Goal: Transaction & Acquisition: Purchase product/service

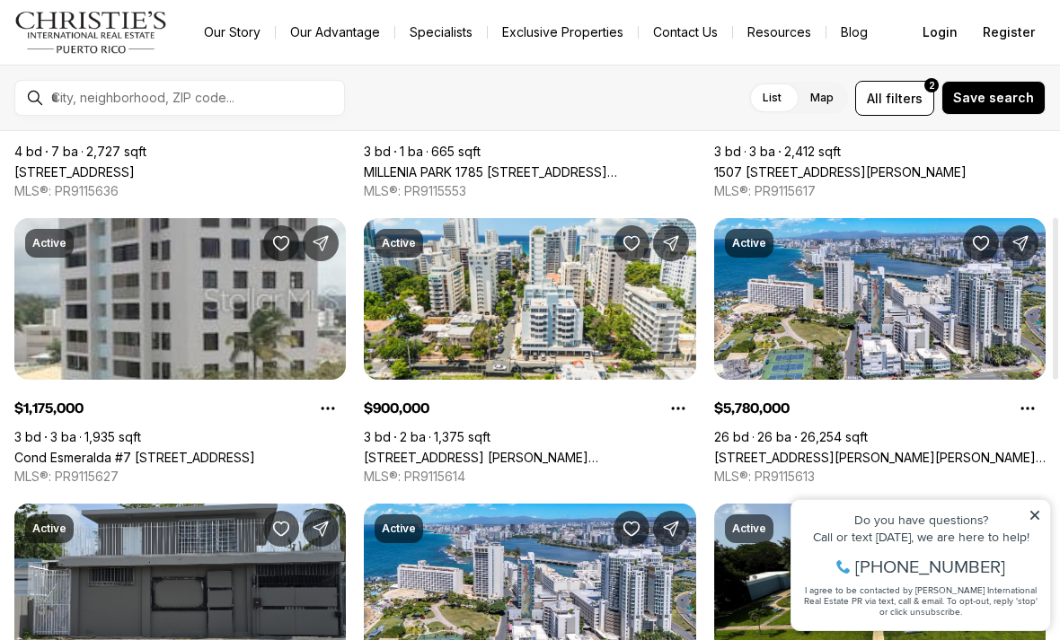
scroll to position [267, 0]
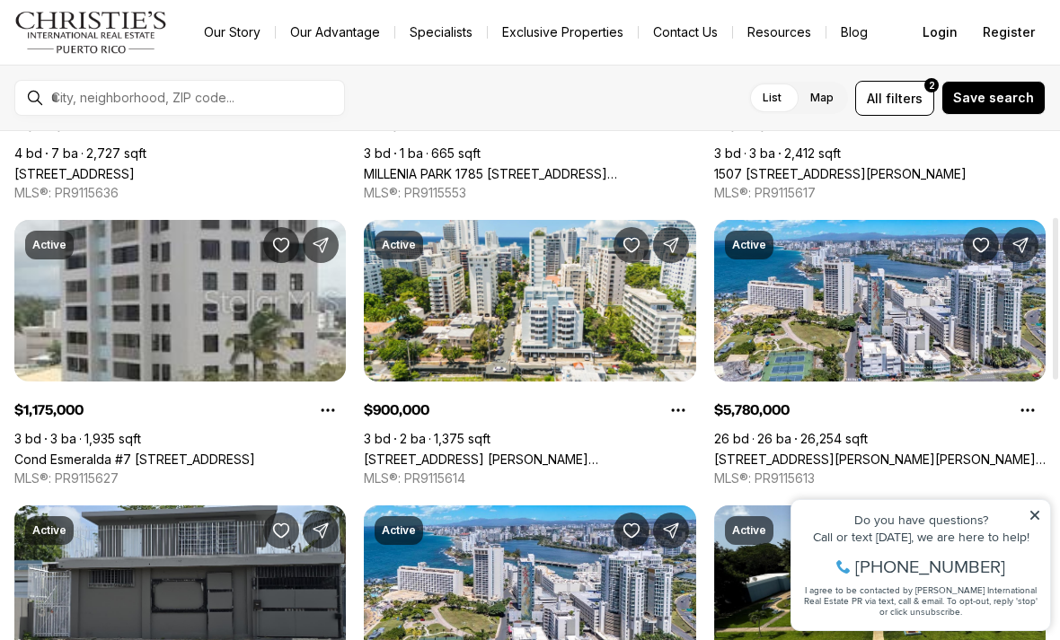
click at [827, 104] on label "Map" at bounding box center [822, 98] width 52 height 32
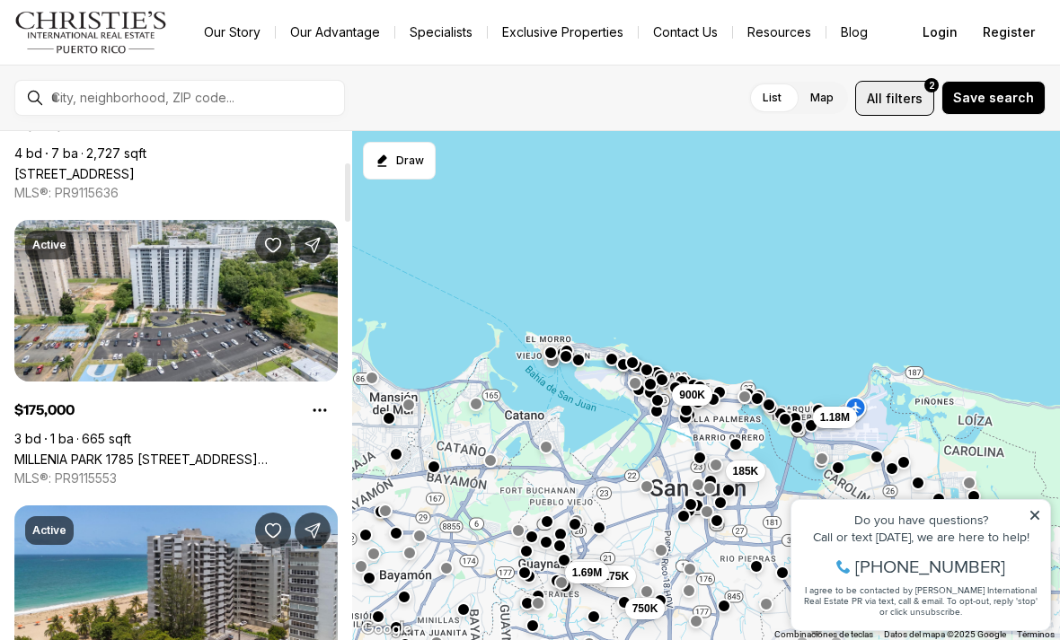
click at [908, 102] on span "filters" at bounding box center [903, 98] width 37 height 19
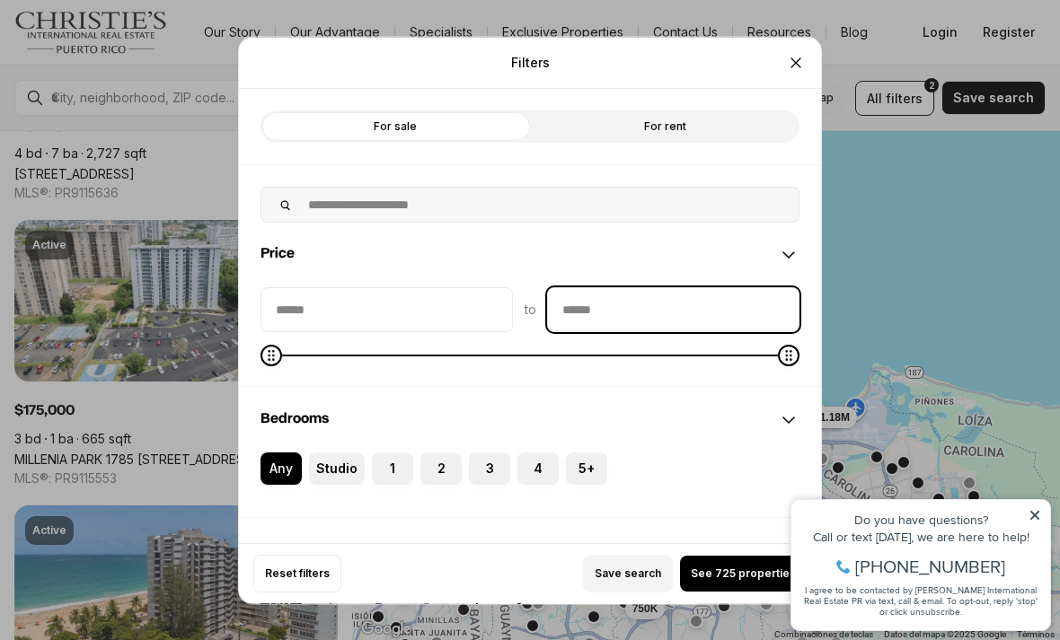
click at [658, 287] on input "priceMax" at bounding box center [673, 308] width 251 height 43
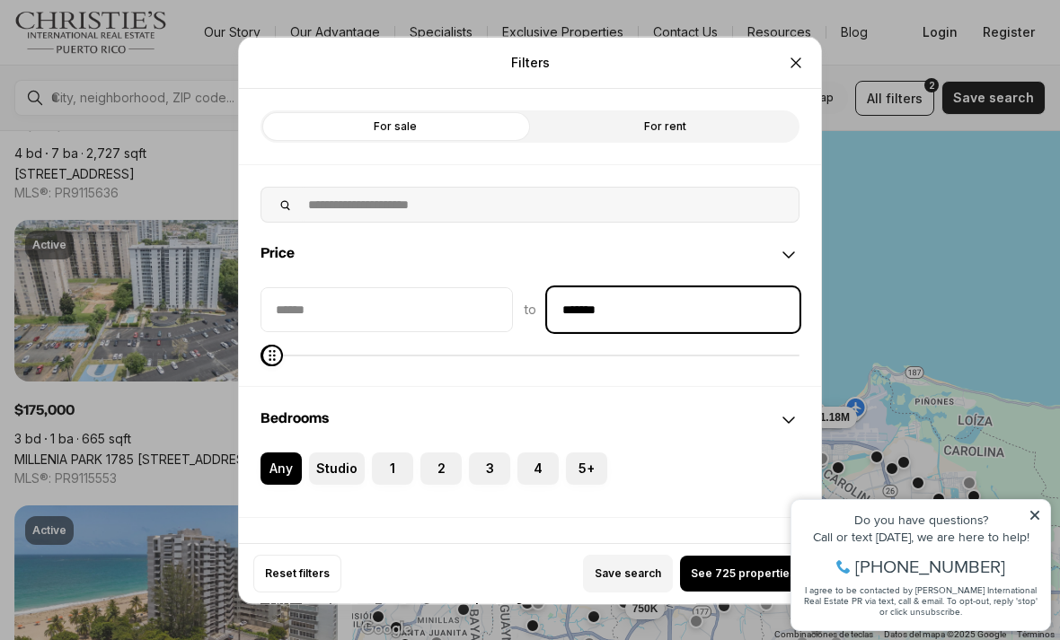
type input "********"
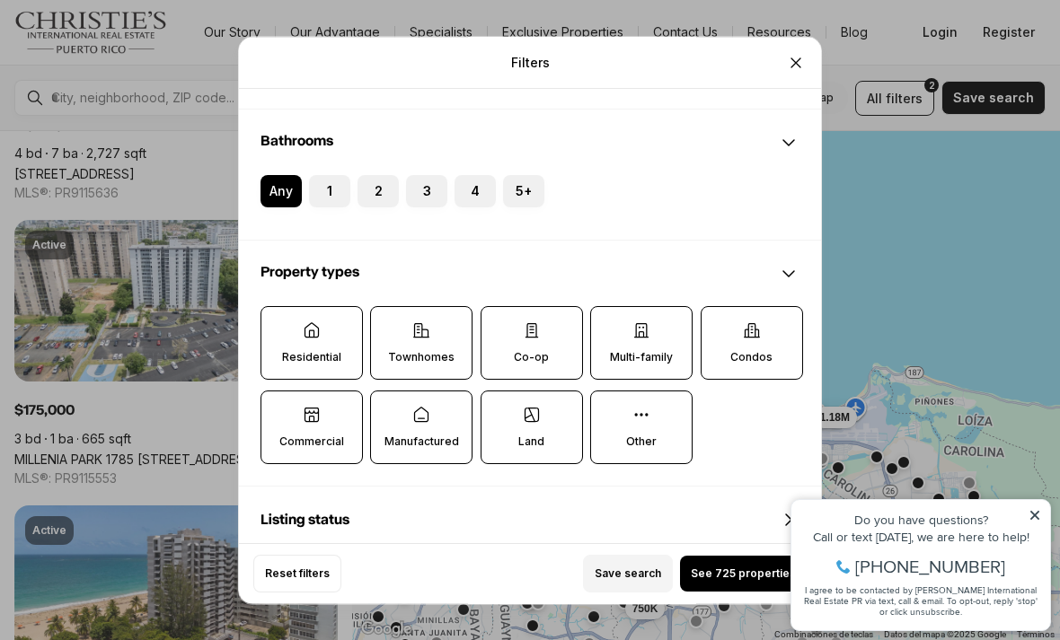
scroll to position [409, 0]
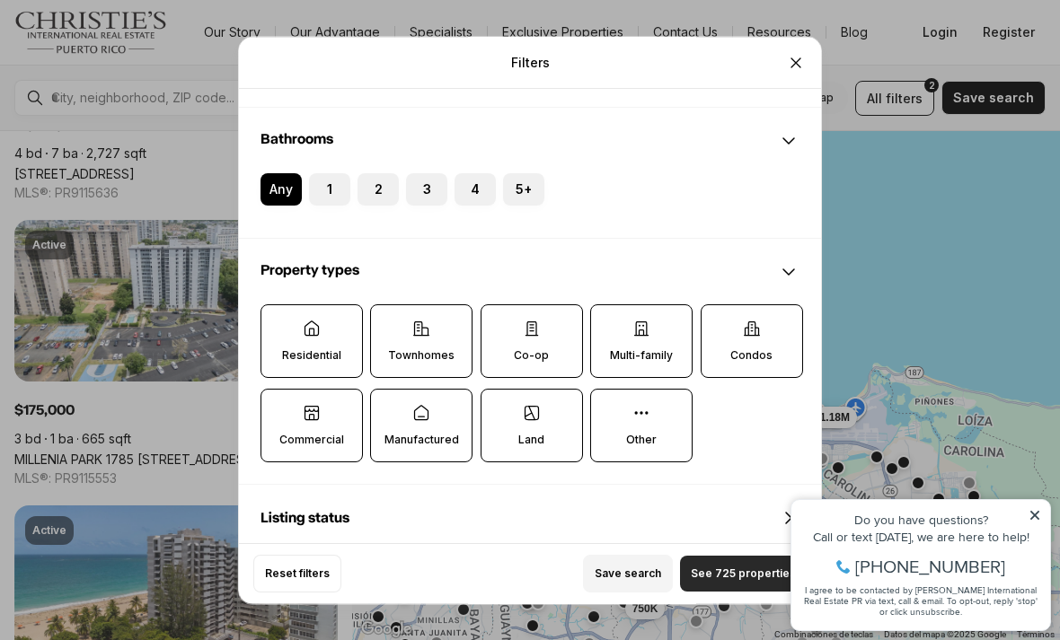
click at [717, 581] on span "See 725 properties" at bounding box center [743, 574] width 105 height 14
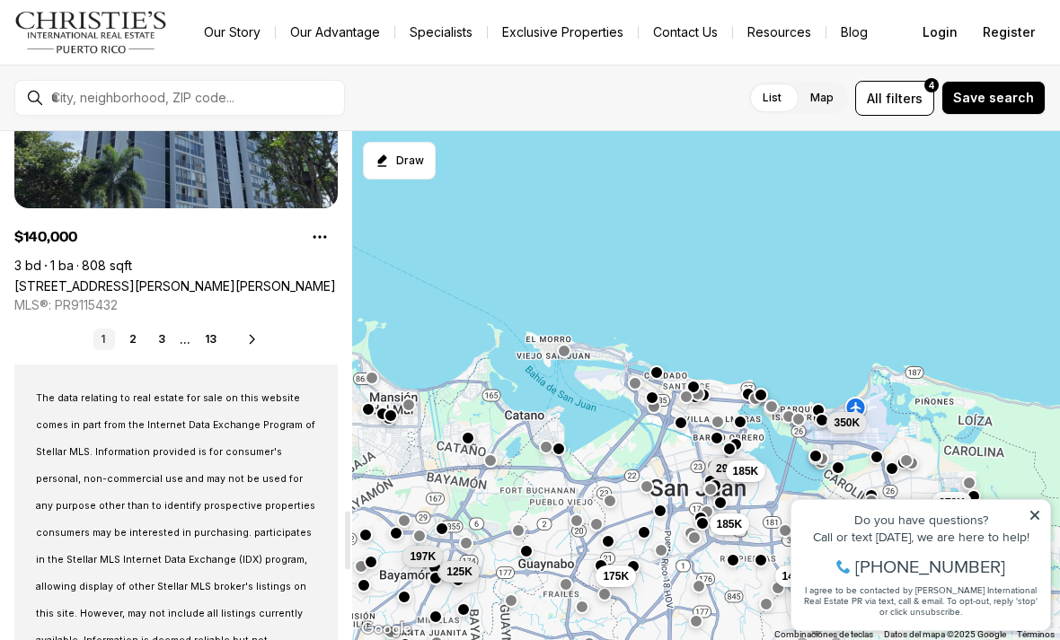
scroll to position [3295, 0]
click at [139, 344] on link "2" at bounding box center [133, 340] width 22 height 22
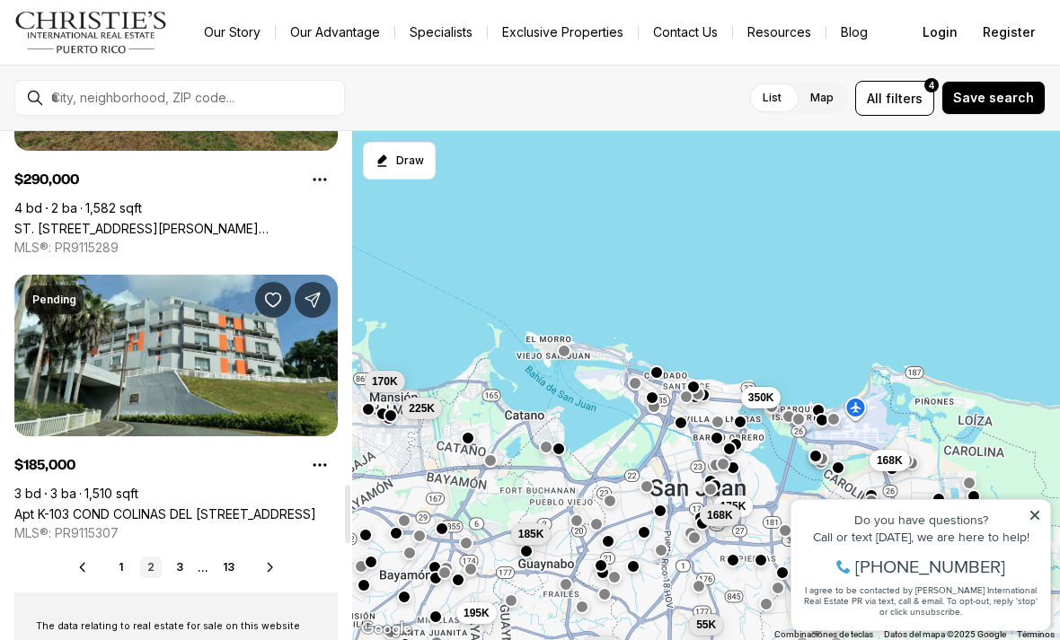
scroll to position [3067, 0]
click at [171, 568] on link "3" at bounding box center [180, 568] width 22 height 22
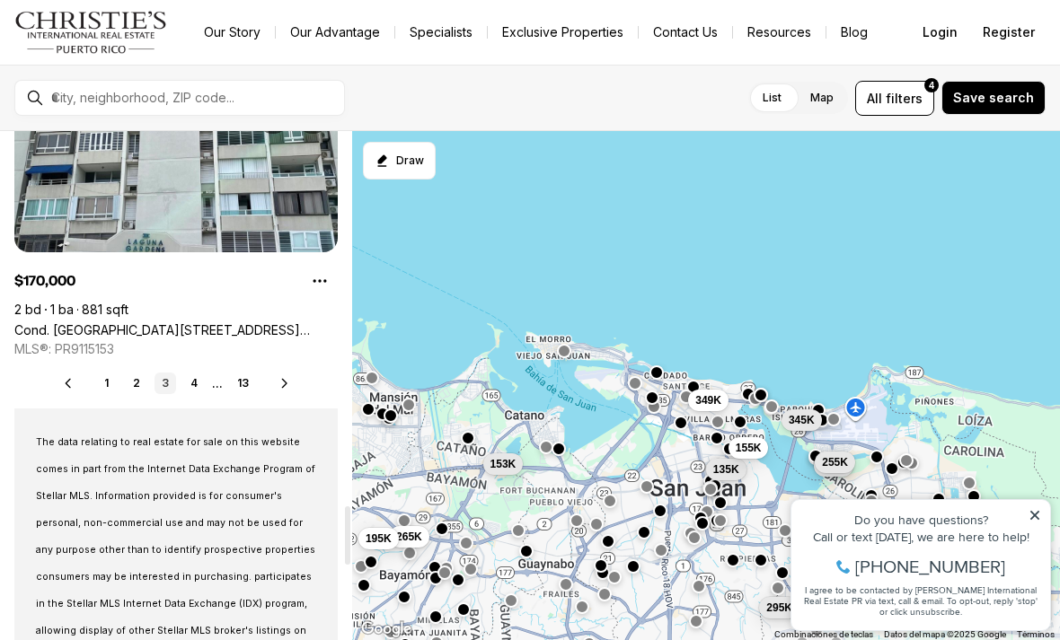
scroll to position [3251, 0]
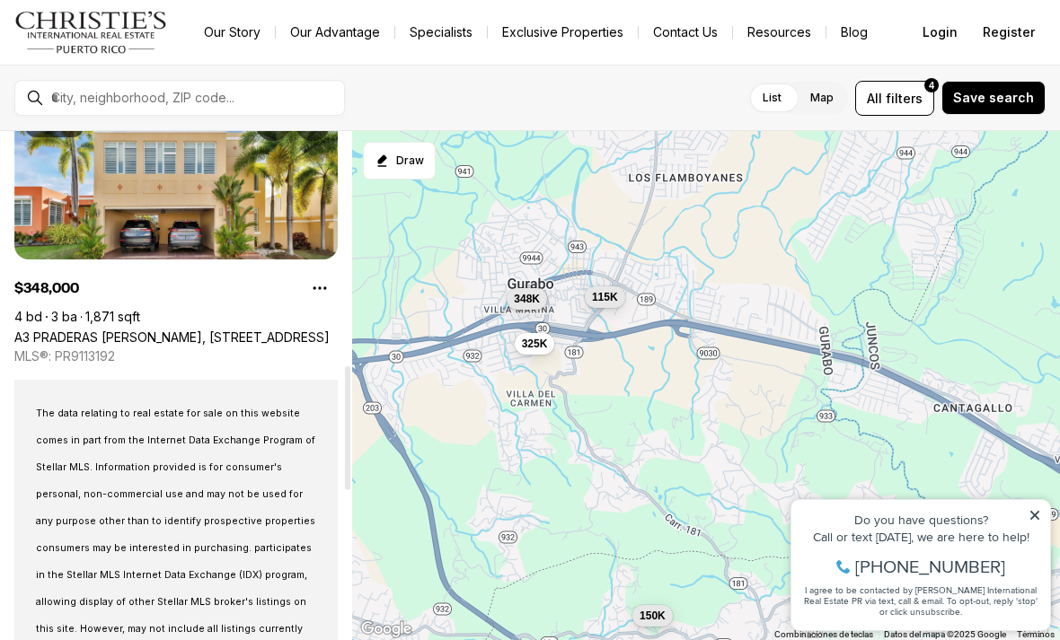
scroll to position [960, 0]
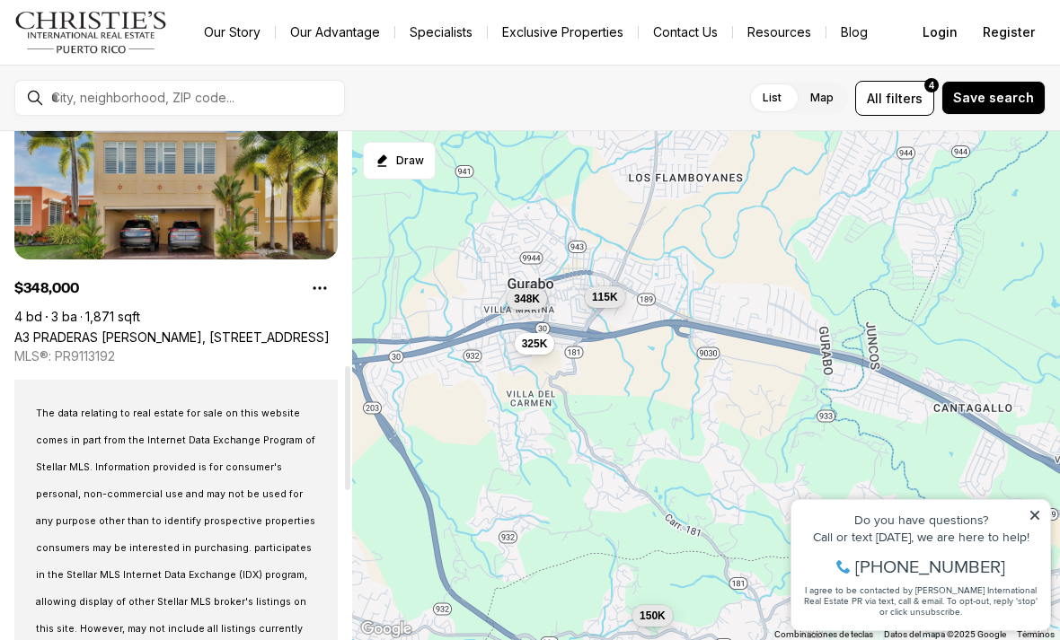
click at [96, 330] on link "A3 PRADERAS DE [PERSON_NAME], [STREET_ADDRESS]" at bounding box center [171, 337] width 315 height 15
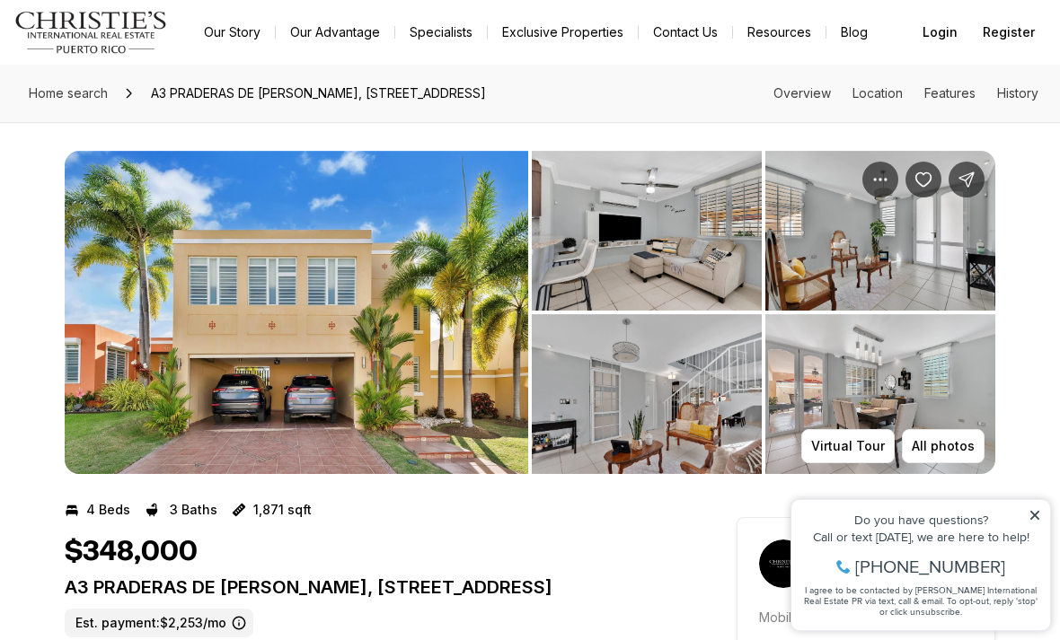
scroll to position [20, 0]
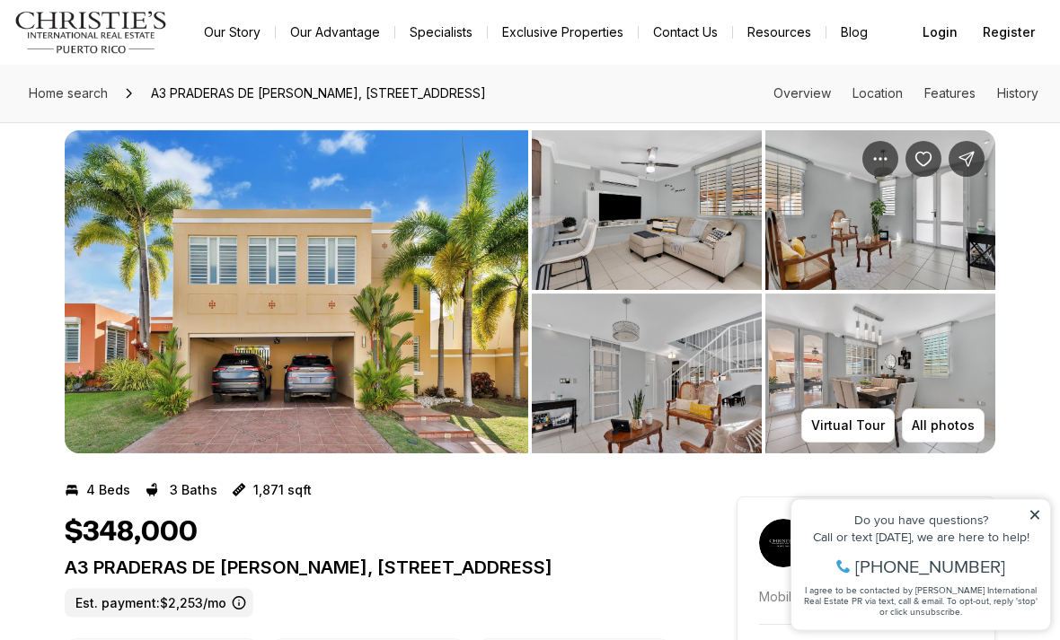
click at [680, 383] on img "View image gallery" at bounding box center [647, 375] width 230 height 160
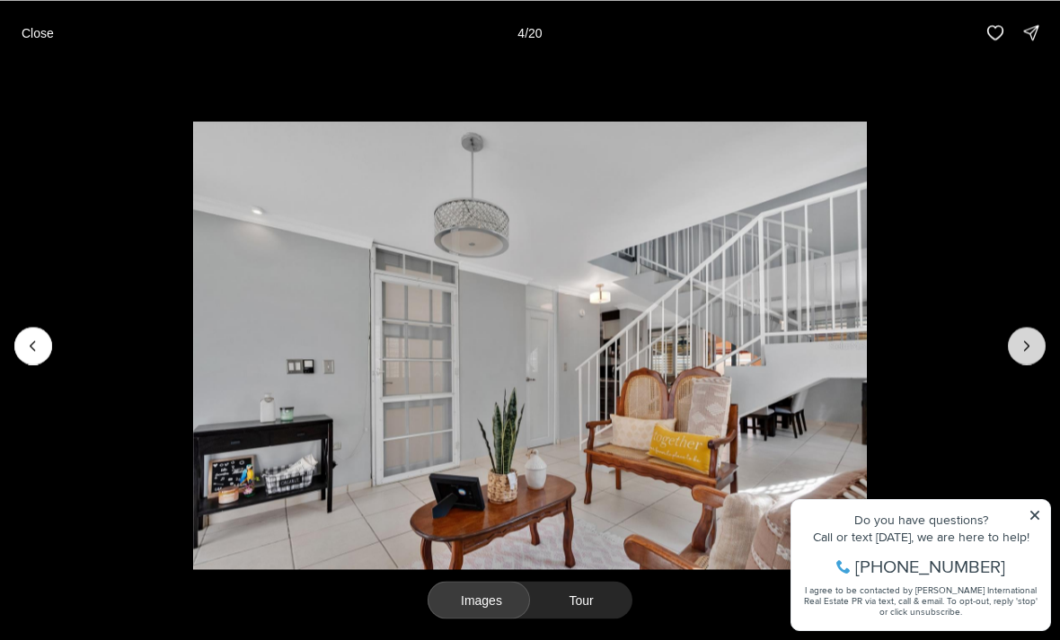
click at [1020, 355] on icon "Next slide" at bounding box center [1026, 346] width 18 height 18
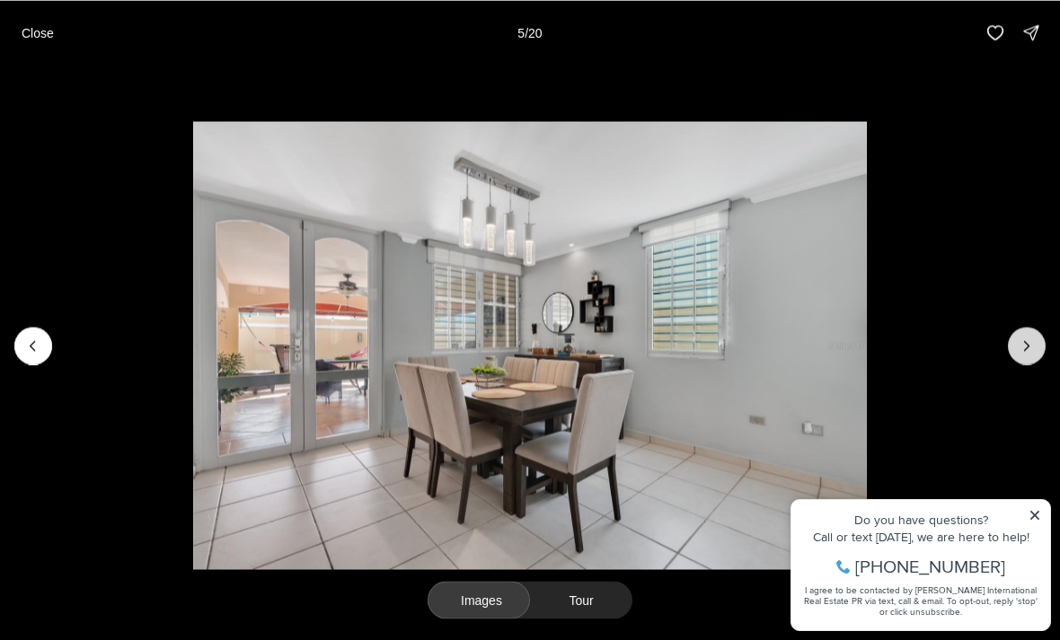
click at [1025, 350] on icon "Next slide" at bounding box center [1027, 345] width 4 height 9
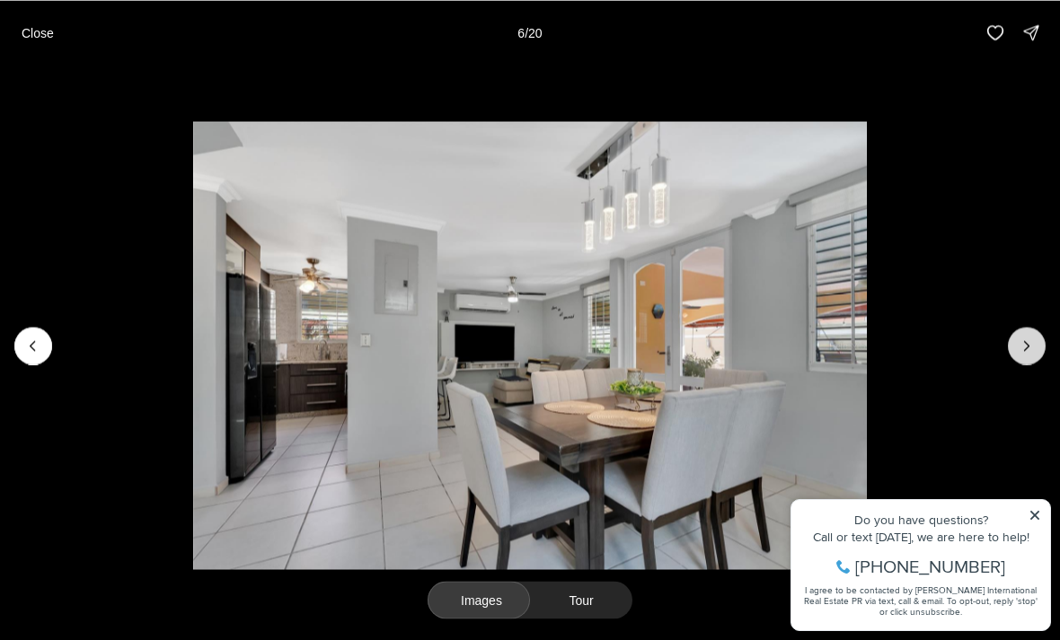
click at [1021, 355] on icon "Next slide" at bounding box center [1026, 346] width 18 height 18
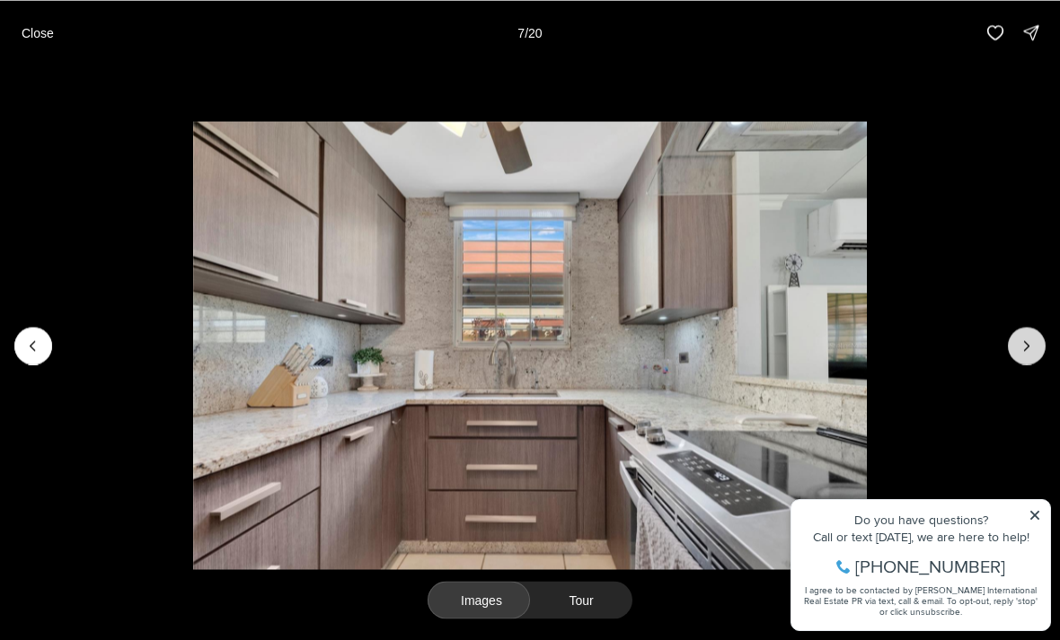
click at [1025, 350] on icon "Next slide" at bounding box center [1027, 345] width 4 height 9
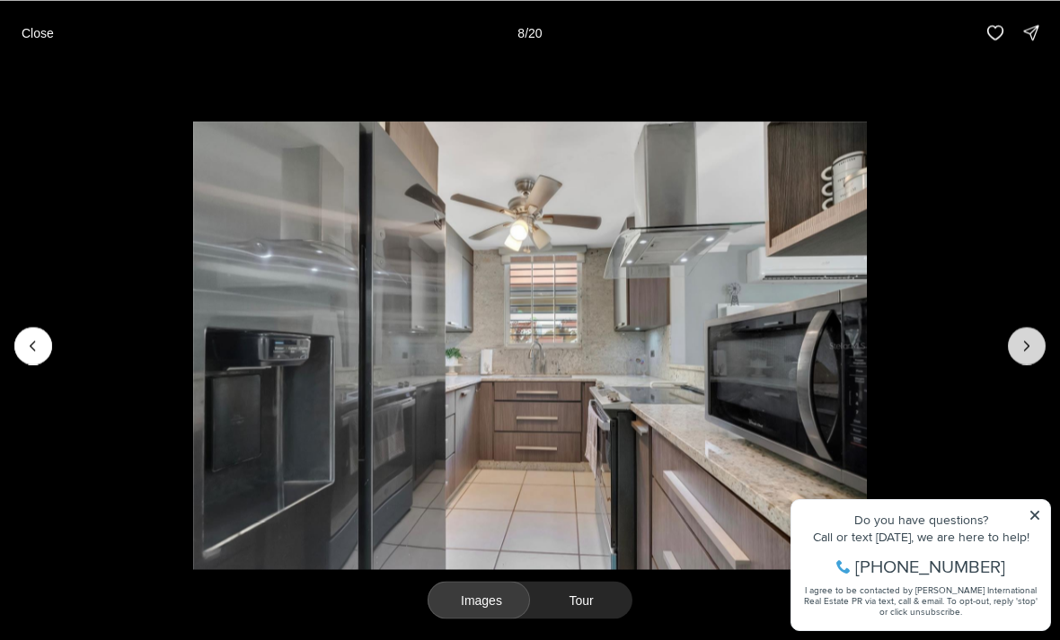
click at [1024, 355] on icon "Next slide" at bounding box center [1026, 346] width 18 height 18
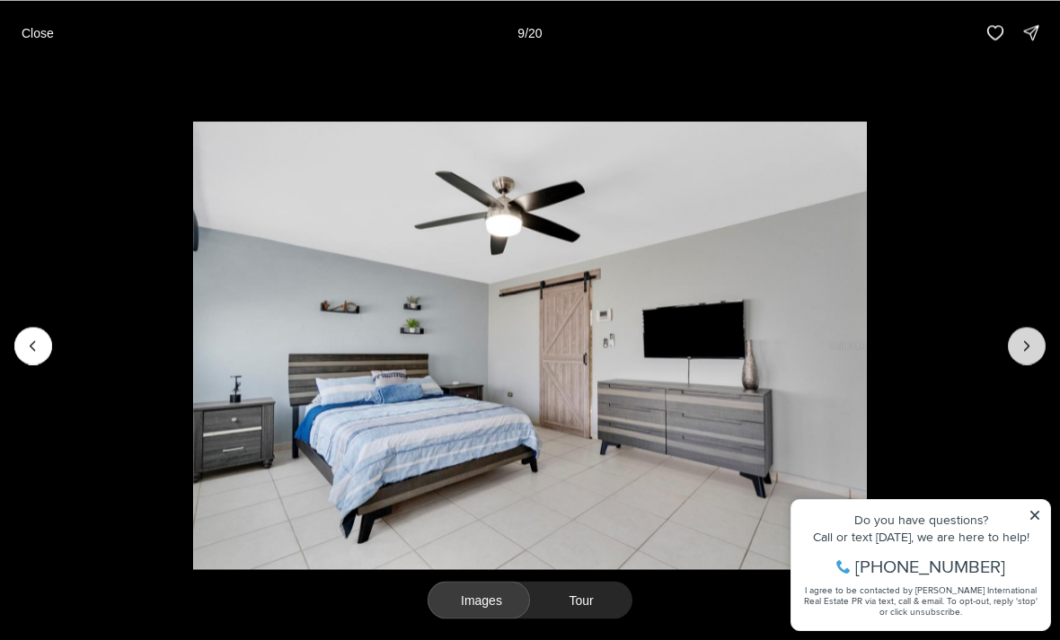
click at [1023, 355] on icon "Next slide" at bounding box center [1026, 346] width 18 height 18
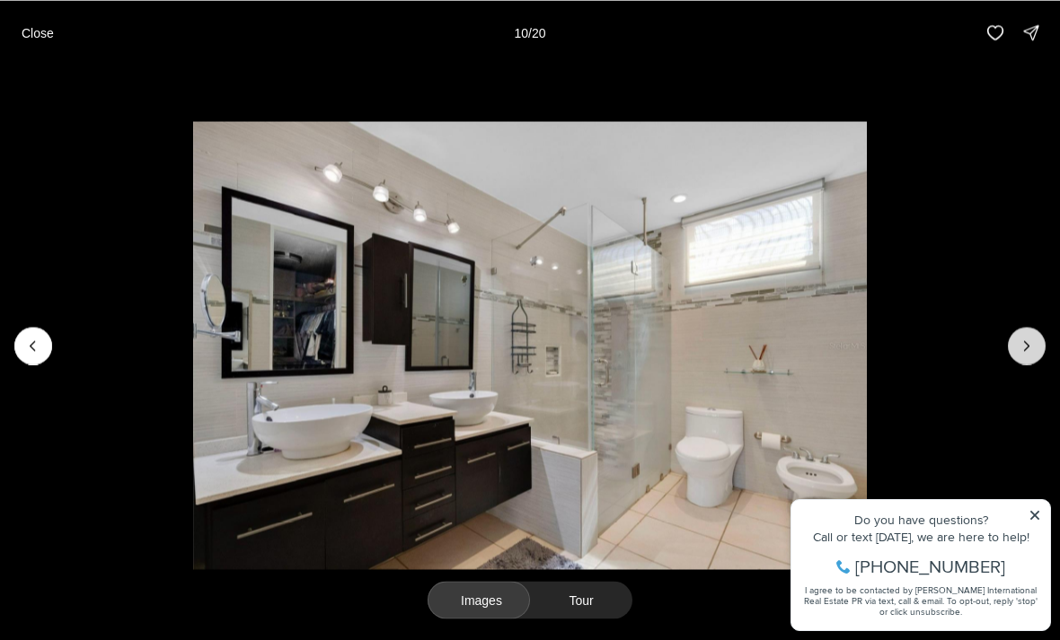
click at [1023, 355] on icon "Next slide" at bounding box center [1026, 346] width 18 height 18
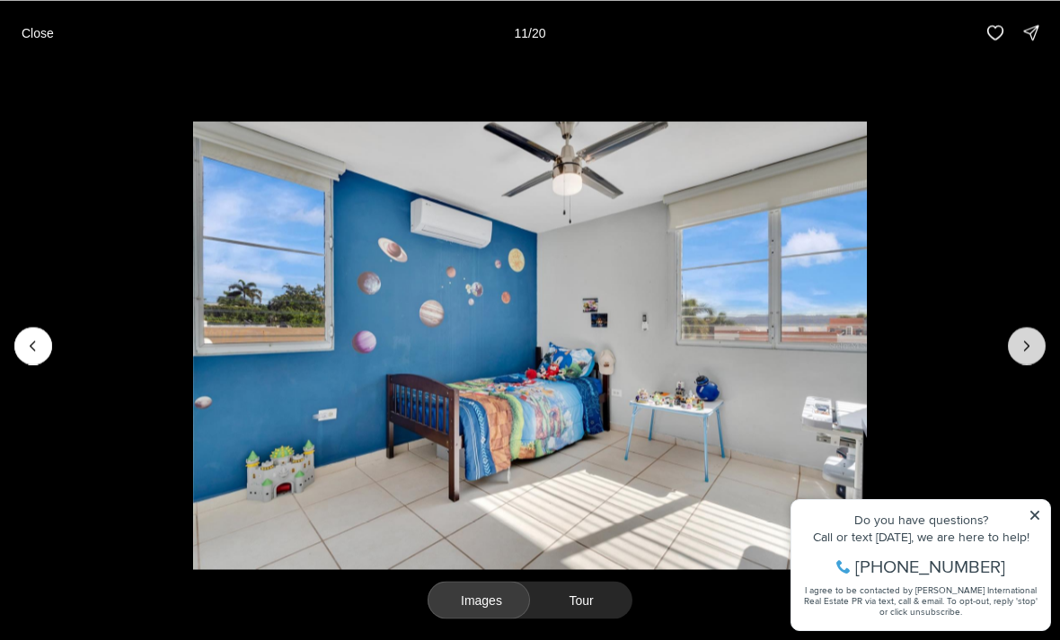
click at [1017, 355] on icon "Next slide" at bounding box center [1026, 346] width 18 height 18
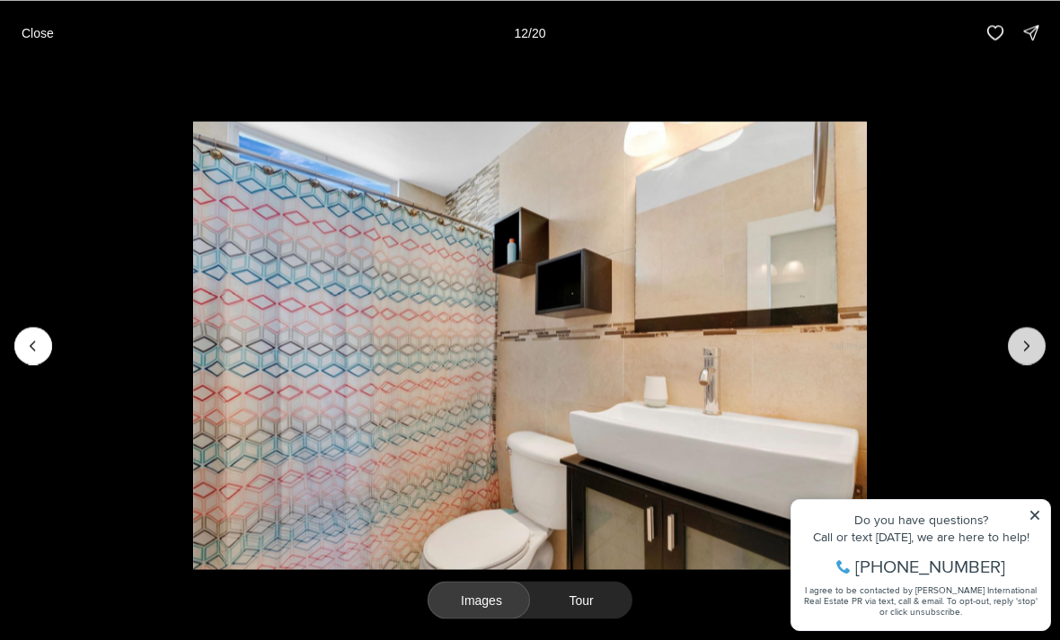
click at [1025, 355] on icon "Next slide" at bounding box center [1026, 346] width 18 height 18
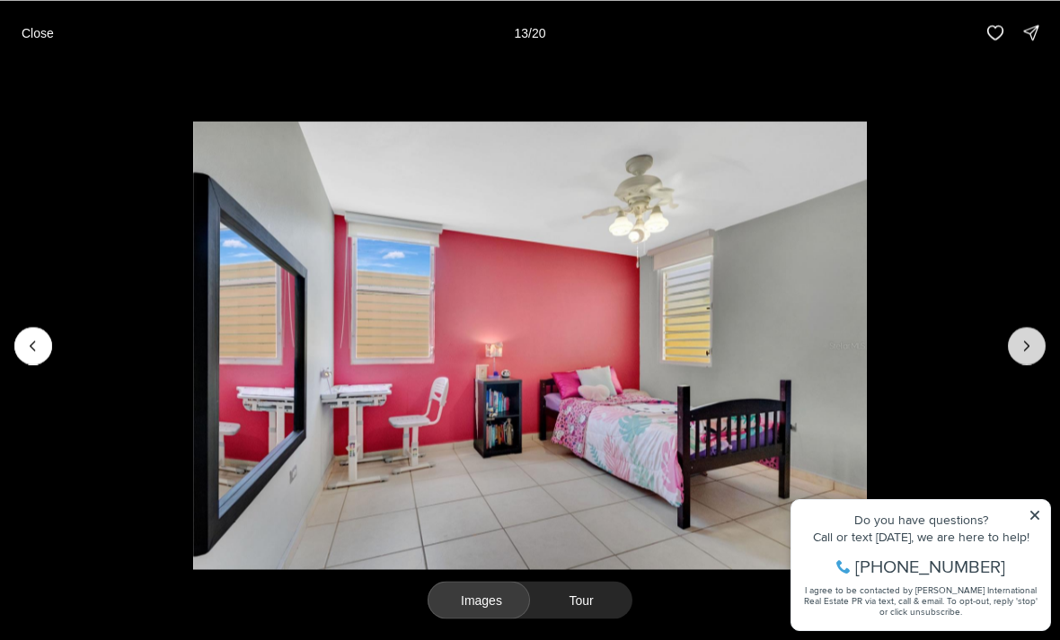
click at [1025, 355] on icon "Next slide" at bounding box center [1026, 346] width 18 height 18
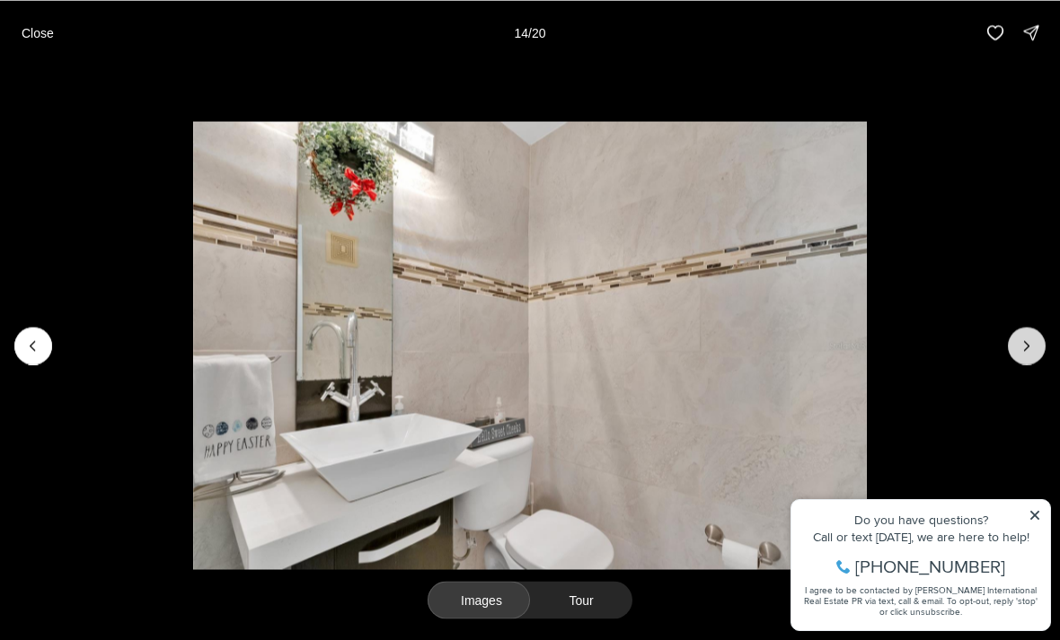
click at [1021, 355] on icon "Next slide" at bounding box center [1026, 346] width 18 height 18
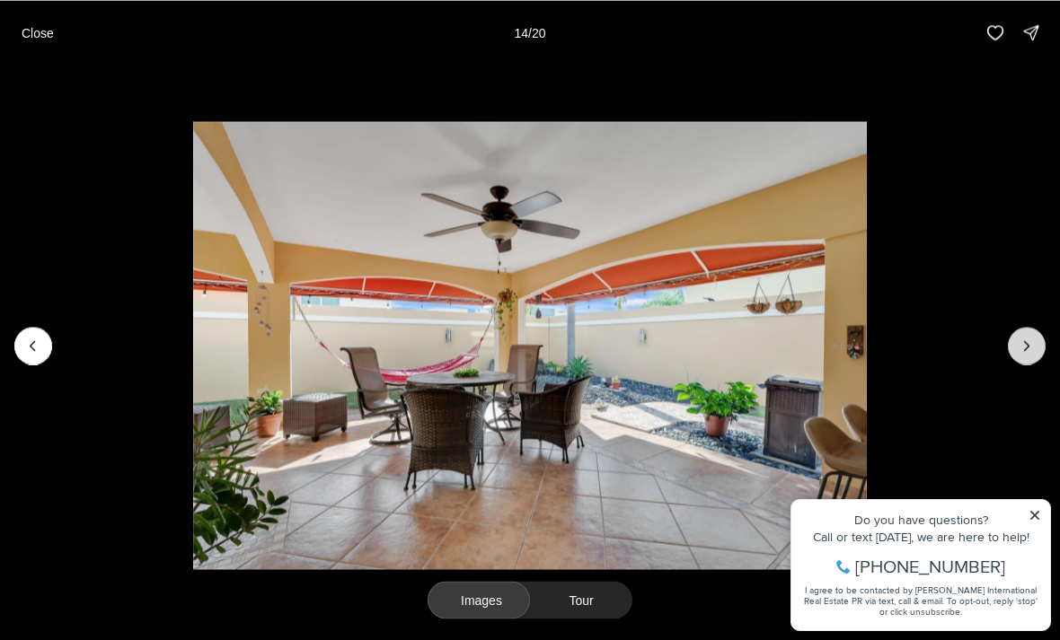
click at [1017, 355] on icon "Next slide" at bounding box center [1026, 346] width 18 height 18
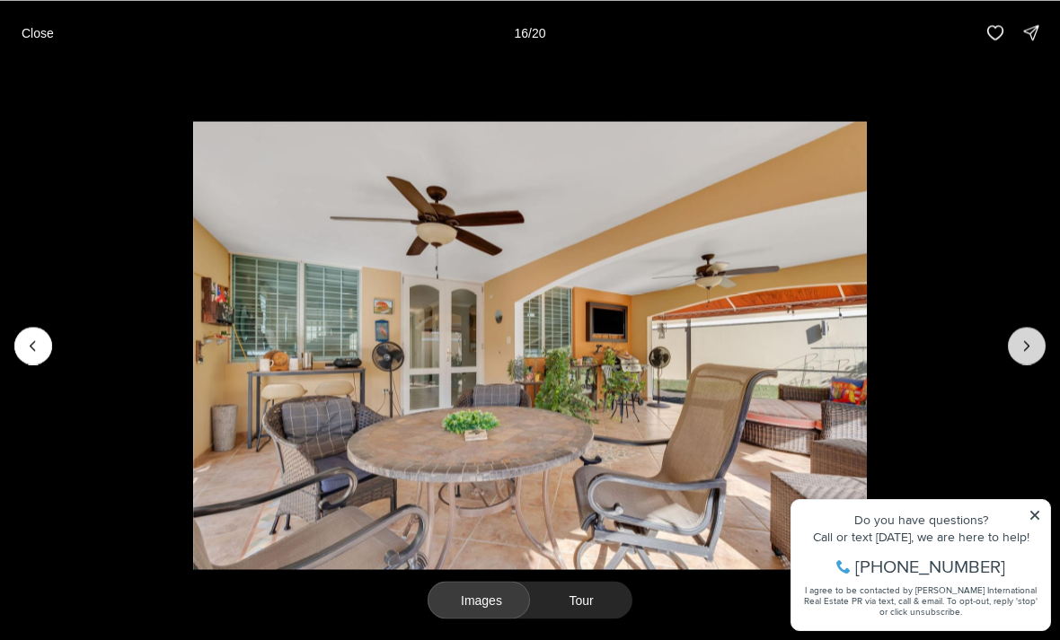
click at [1023, 355] on icon "Next slide" at bounding box center [1026, 346] width 18 height 18
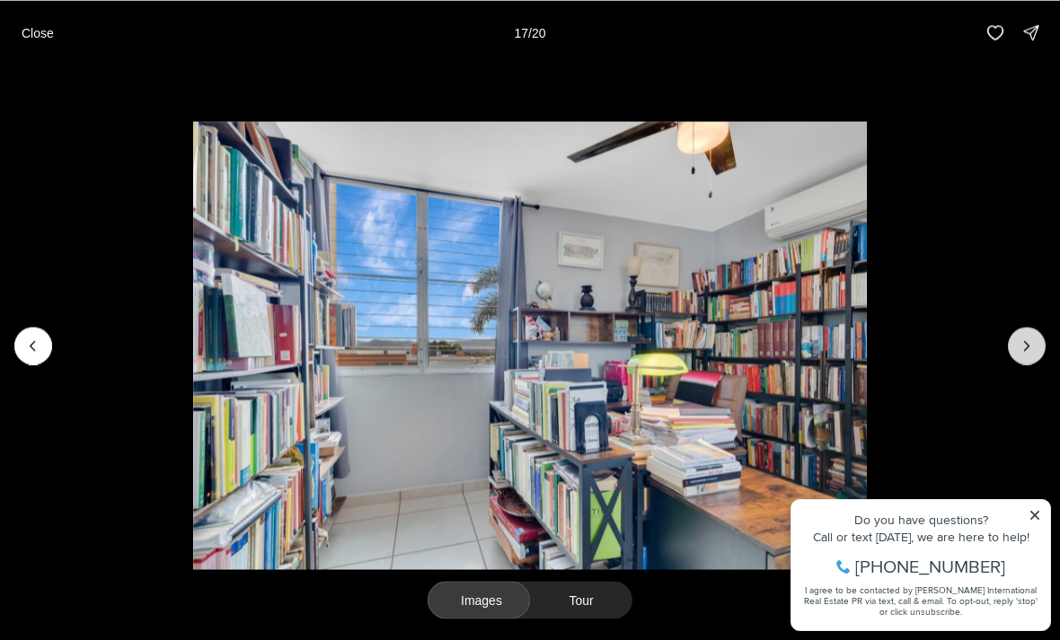
click at [1013, 365] on button "Next slide" at bounding box center [1026, 346] width 38 height 38
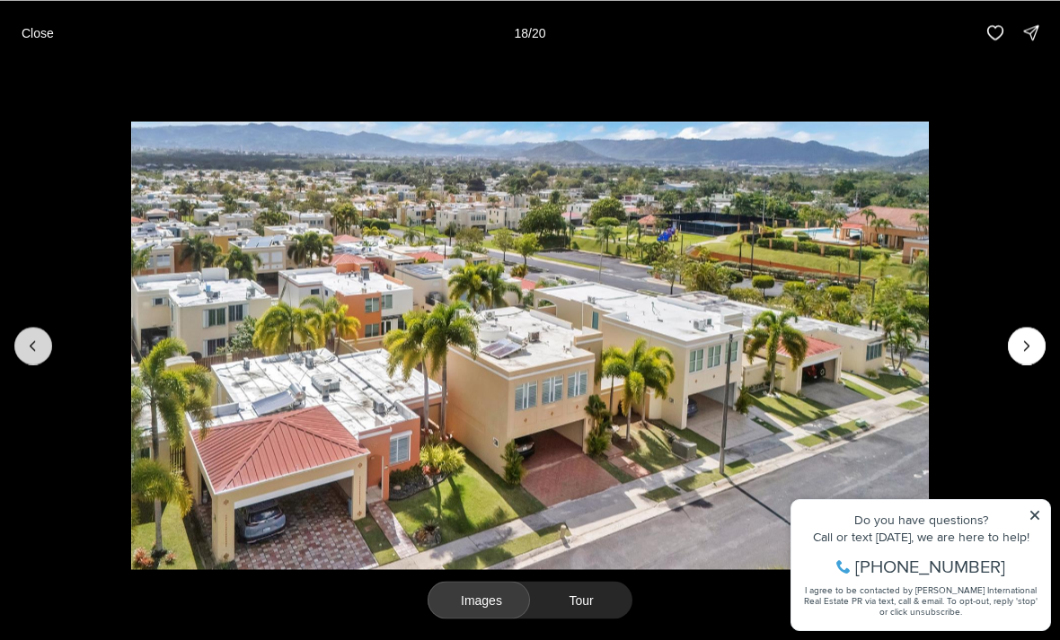
click at [35, 355] on icon "Previous slide" at bounding box center [33, 346] width 18 height 18
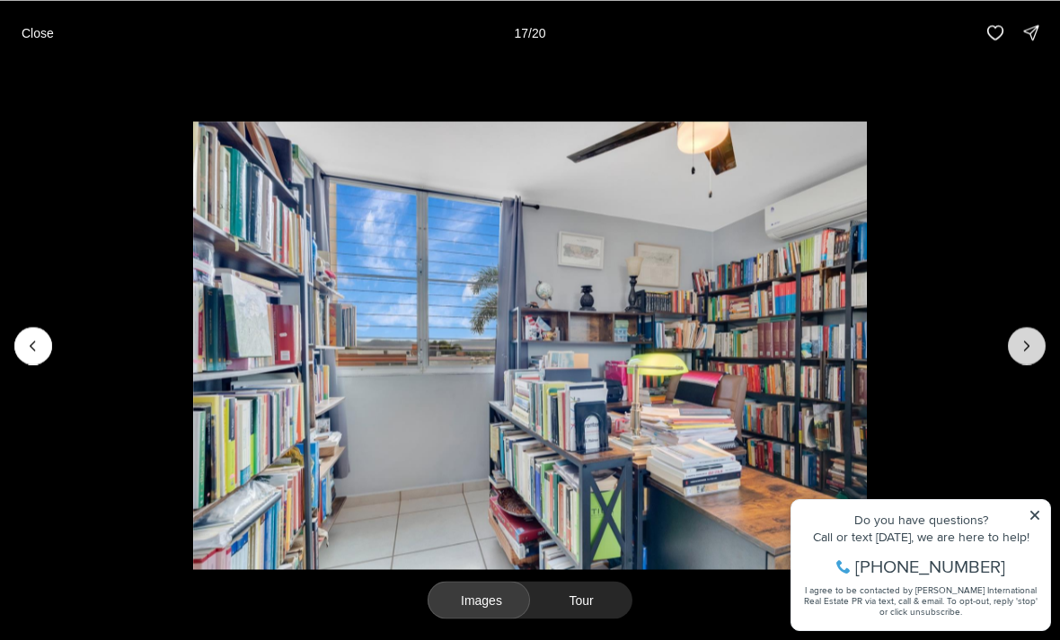
click at [1018, 355] on icon "Next slide" at bounding box center [1026, 346] width 18 height 18
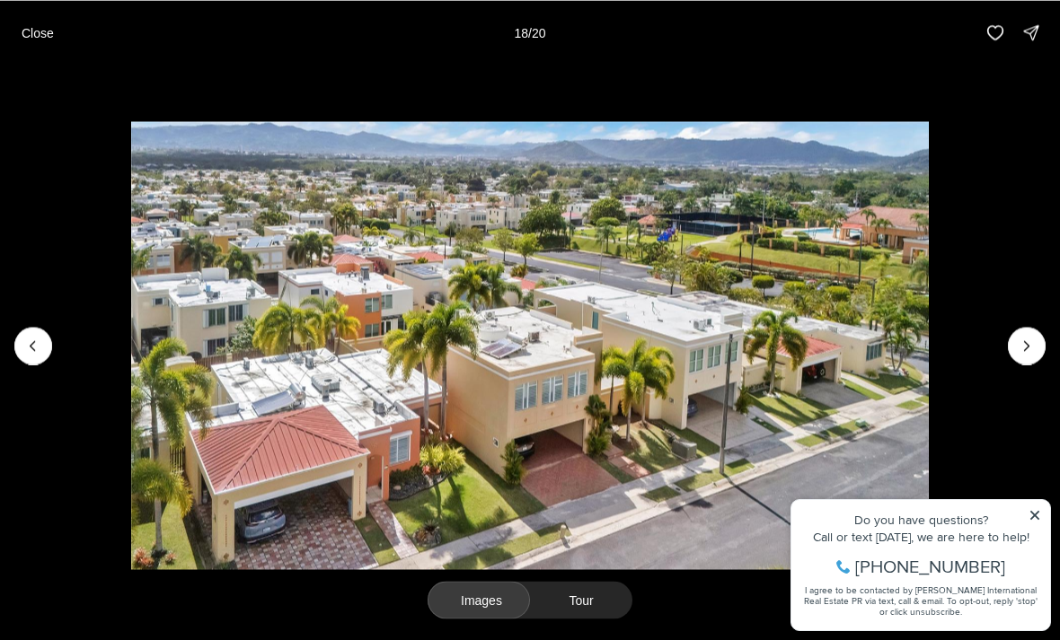
click at [928, 369] on img "18 of 20" at bounding box center [529, 345] width 796 height 448
click at [1028, 355] on icon "Next slide" at bounding box center [1026, 346] width 18 height 18
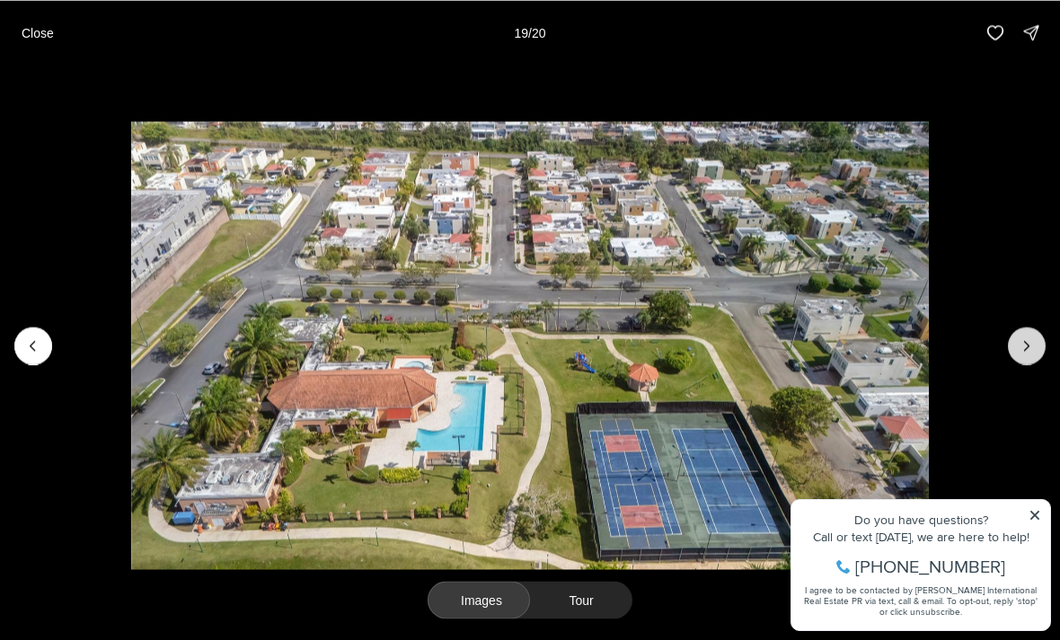
click at [1025, 355] on icon "Next slide" at bounding box center [1026, 346] width 18 height 18
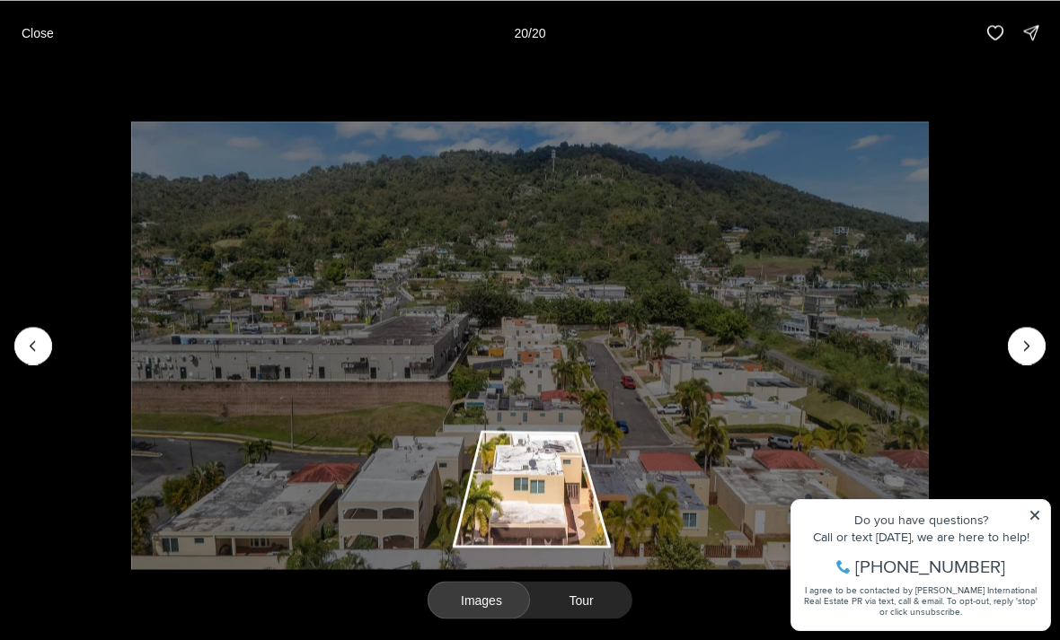
click at [1028, 365] on div at bounding box center [1026, 346] width 38 height 38
click at [1029, 365] on div at bounding box center [1026, 346] width 38 height 38
click at [1027, 365] on div at bounding box center [1026, 346] width 38 height 38
click at [928, 234] on img "20 of 20" at bounding box center [529, 345] width 796 height 448
click at [51, 40] on button "Close" at bounding box center [38, 32] width 54 height 36
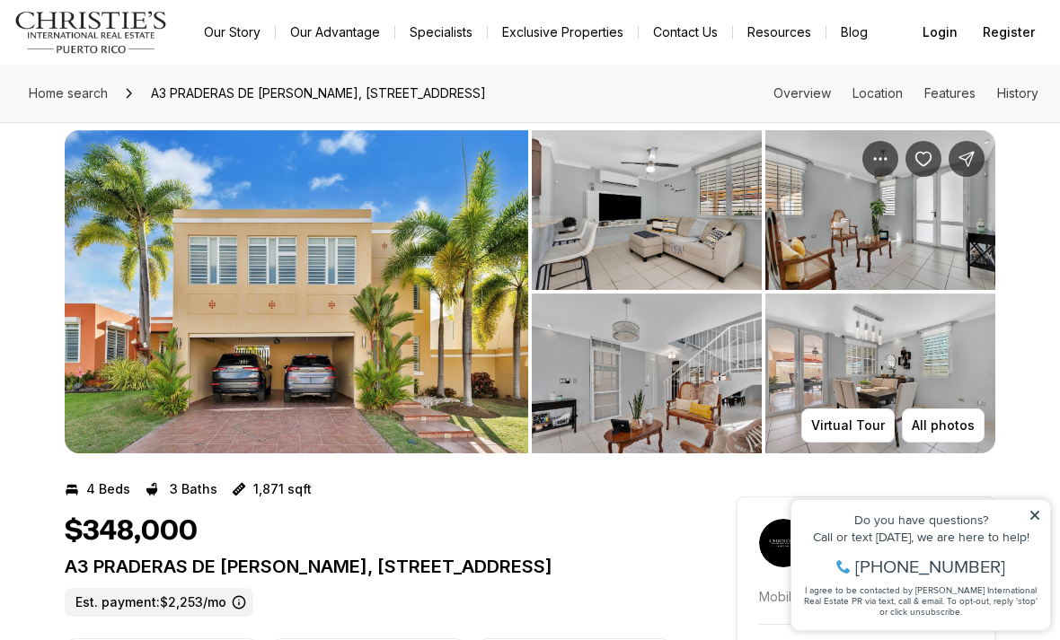
scroll to position [0, 0]
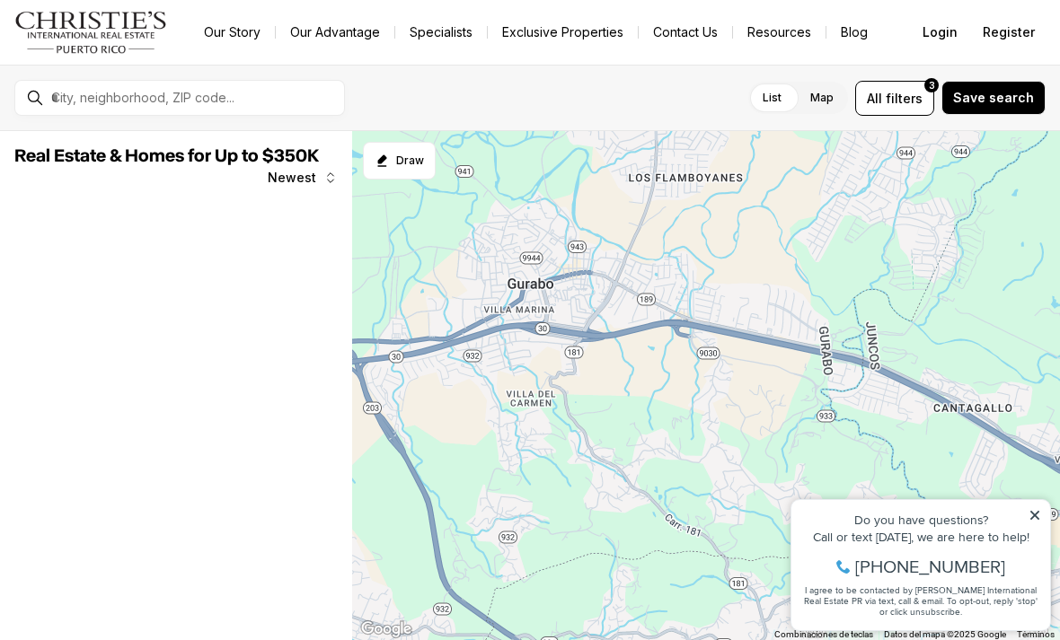
scroll to position [960, 0]
